Goal: Information Seeking & Learning: Learn about a topic

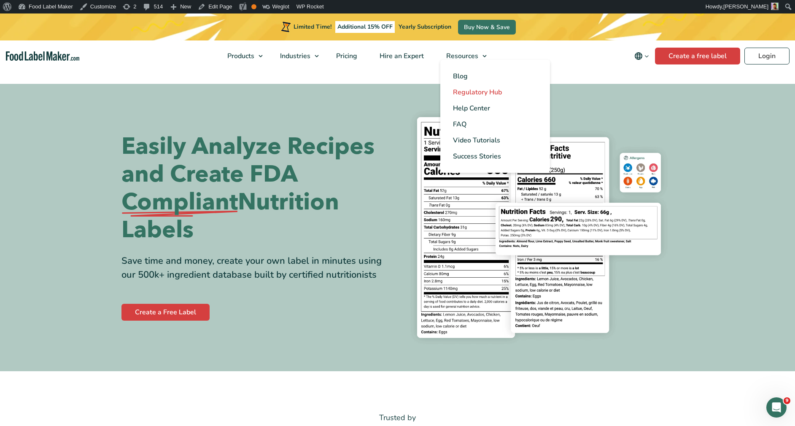
click at [471, 89] on span "Regulatory Hub" at bounding box center [477, 92] width 49 height 9
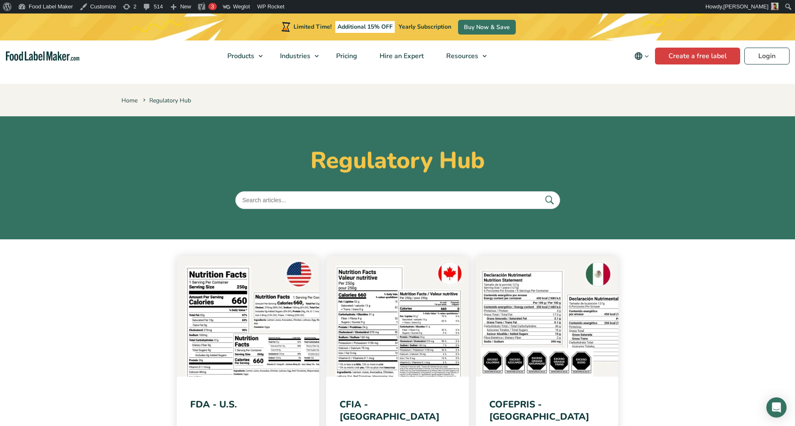
click at [344, 202] on input "text" at bounding box center [397, 200] width 325 height 18
type input "FOP"
click at [540, 193] on button "submit" at bounding box center [549, 200] width 18 height 14
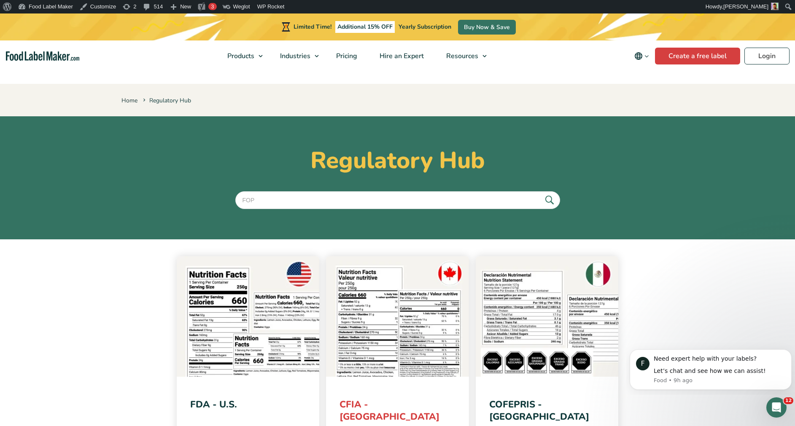
click at [376, 407] on link "CFIA - Canada" at bounding box center [389, 410] width 100 height 25
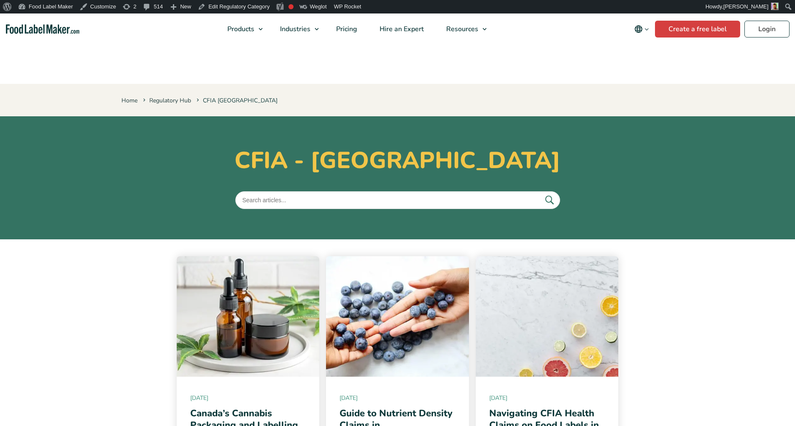
click at [386, 200] on input "text" at bounding box center [397, 200] width 325 height 18
type input "FOP"
click at [540, 193] on button "submit" at bounding box center [549, 200] width 18 height 14
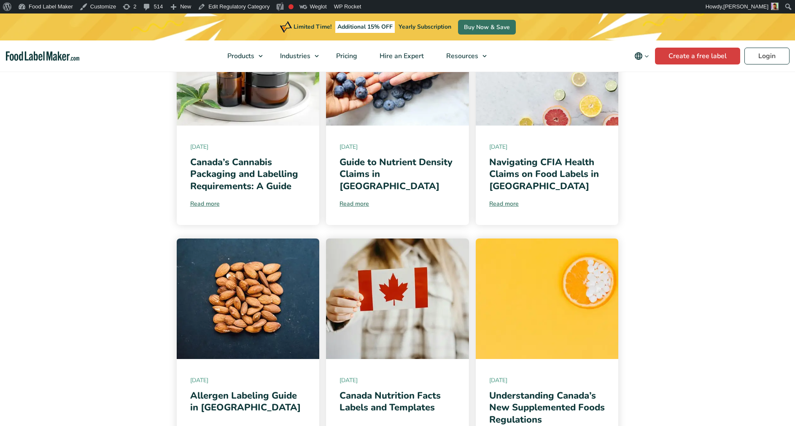
scroll to position [295, 0]
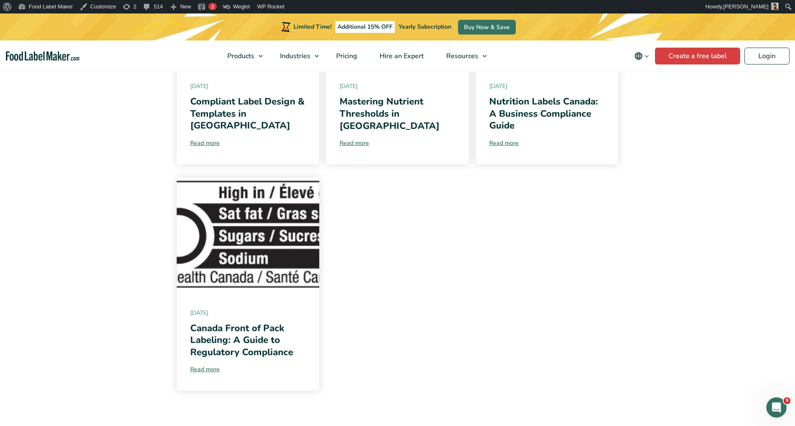
scroll to position [779, 0]
click at [258, 334] on link "Canada Front of Pack Labeling: A Guide to Regulatory Compliance" at bounding box center [241, 340] width 103 height 37
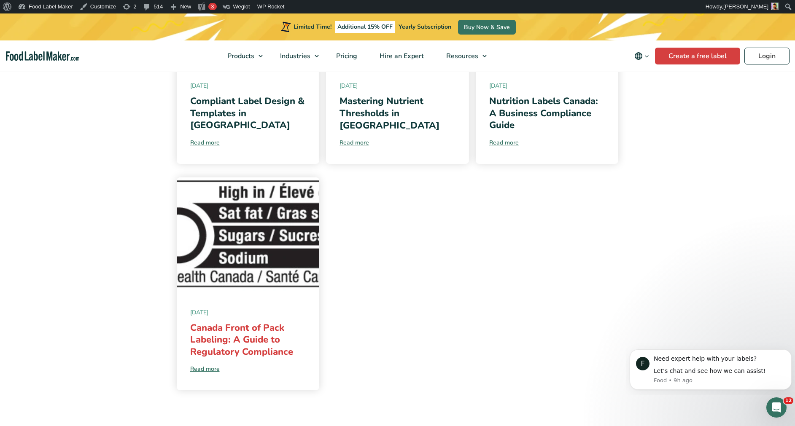
scroll to position [0, 0]
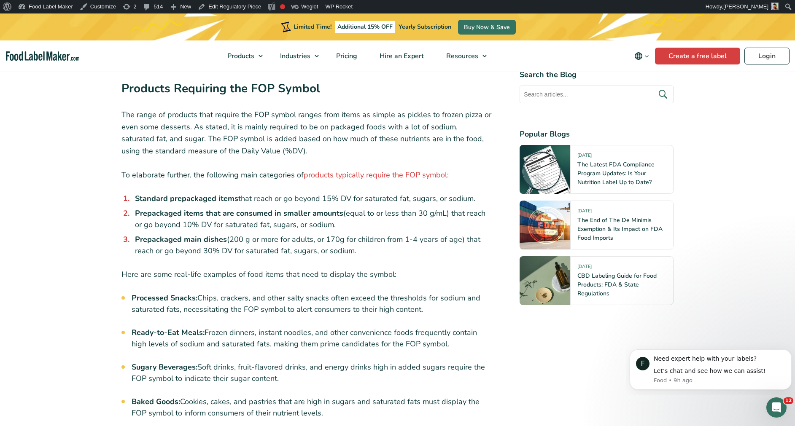
scroll to position [1980, 0]
